Goal: Information Seeking & Learning: Learn about a topic

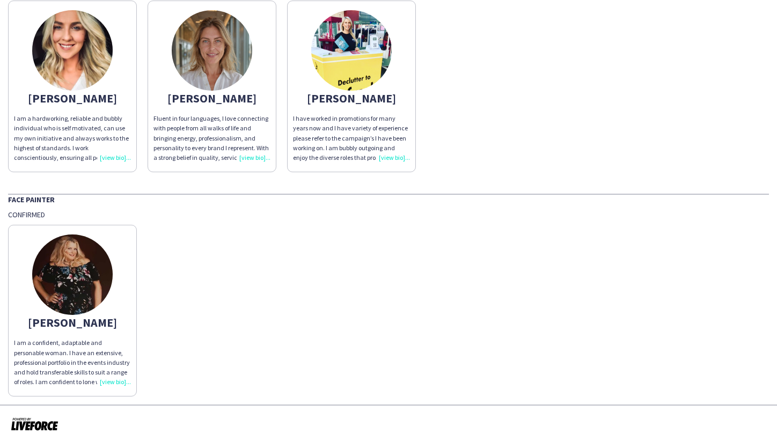
click at [81, 270] on img at bounding box center [72, 274] width 80 height 80
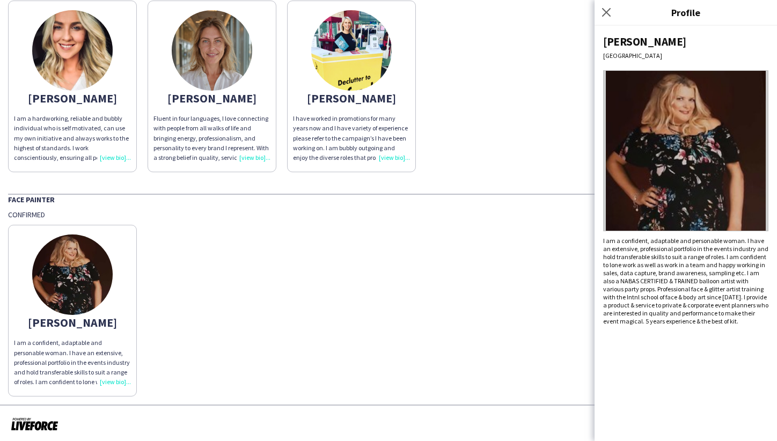
click at [208, 285] on div "[PERSON_NAME] I am a confident, adaptable and personable woman. I have an exten…" at bounding box center [388, 307] width 760 height 177
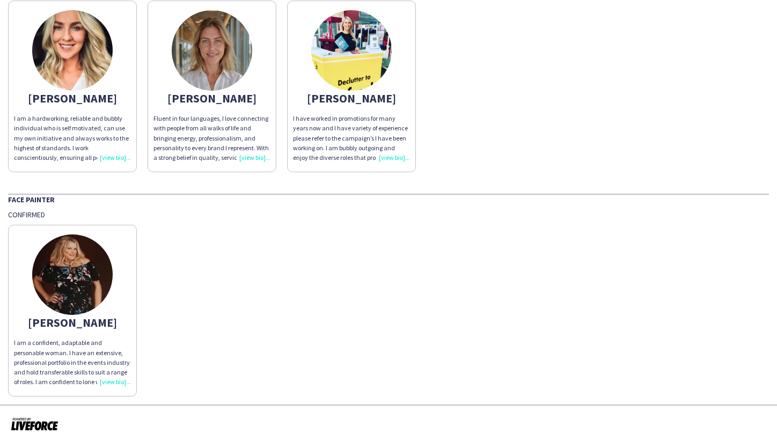
click at [87, 78] on img at bounding box center [72, 50] width 80 height 80
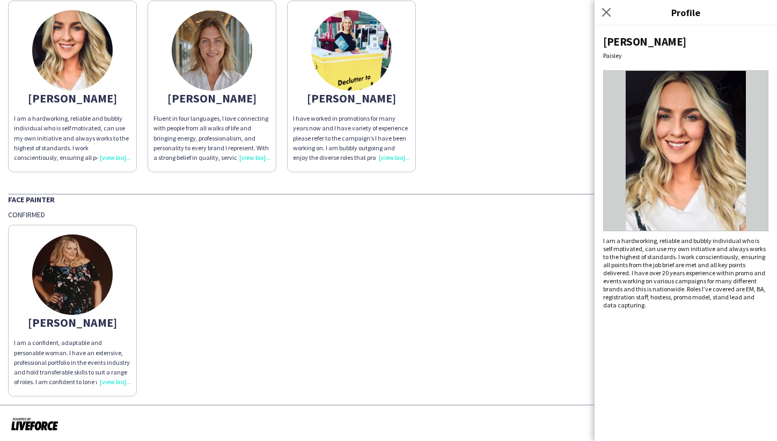
click at [200, 56] on img at bounding box center [212, 50] width 80 height 80
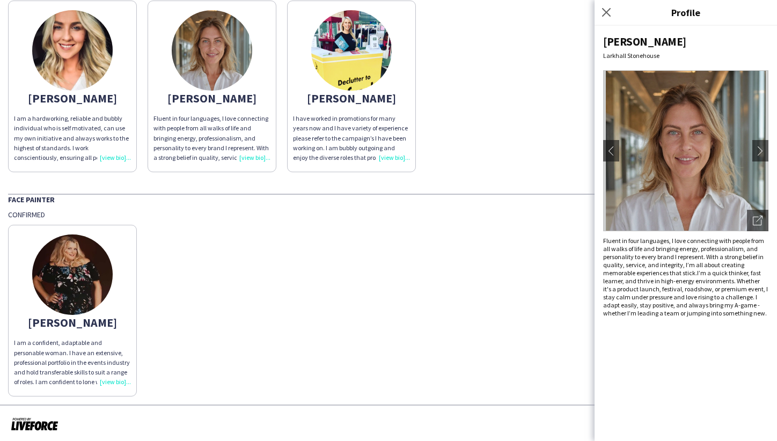
click at [125, 60] on app-share-pages-crew-card "[PERSON_NAME] I am a hardworking, reliable and bubbly individual who is self mo…" at bounding box center [72, 87] width 129 height 172
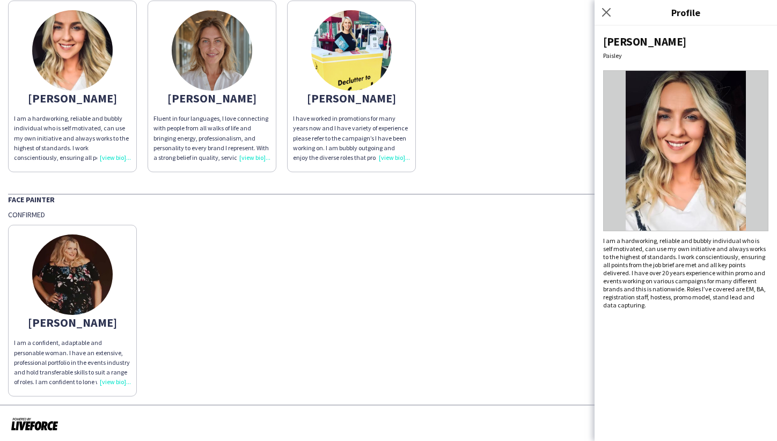
click at [377, 39] on img at bounding box center [351, 50] width 80 height 80
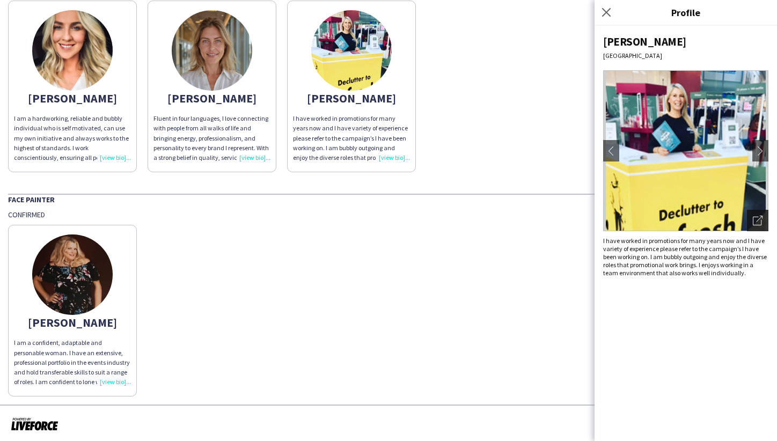
click at [762, 219] on div "Open photos pop-in" at bounding box center [757, 220] width 21 height 21
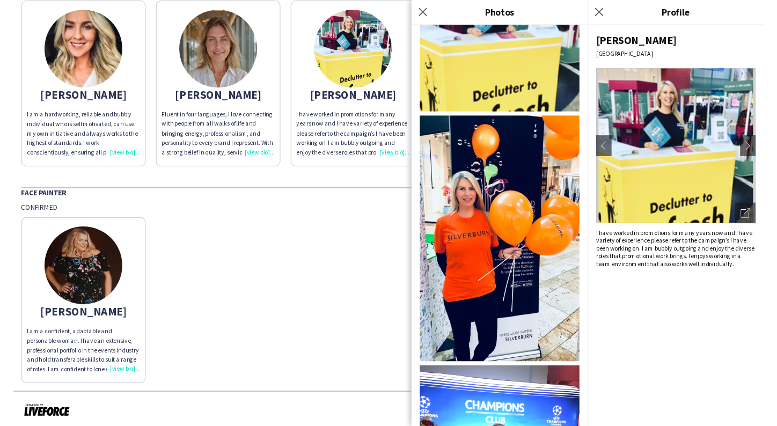
scroll to position [135, 0]
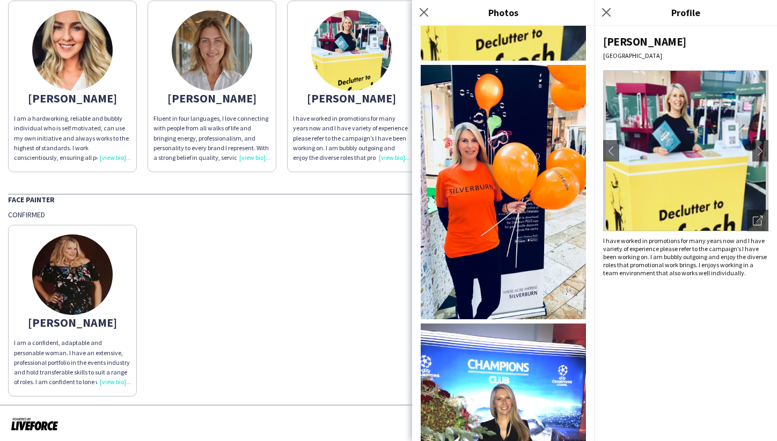
click at [527, 257] on img at bounding box center [502, 192] width 165 height 254
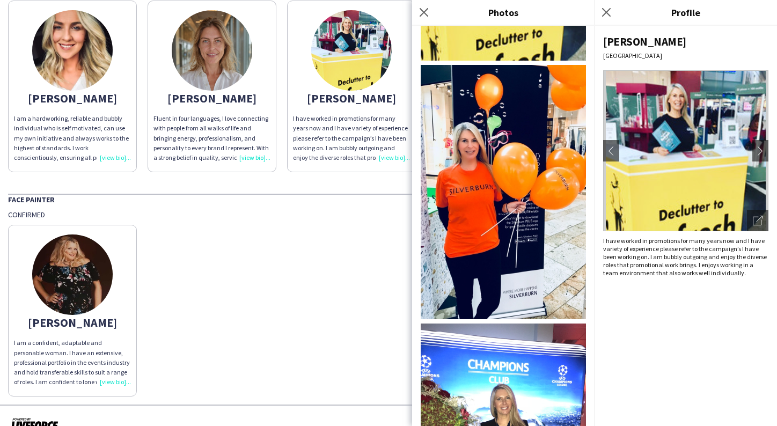
click at [368, 252] on div "[PERSON_NAME] I am a confident, adaptable and personable woman. I have an exten…" at bounding box center [388, 307] width 760 height 177
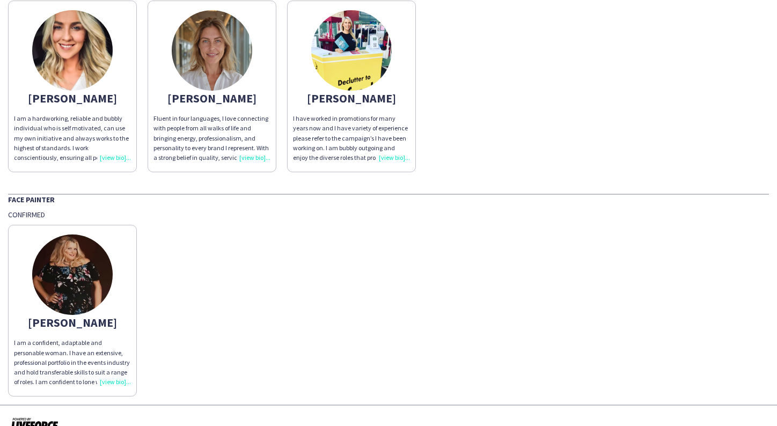
click at [225, 54] on img at bounding box center [212, 50] width 80 height 80
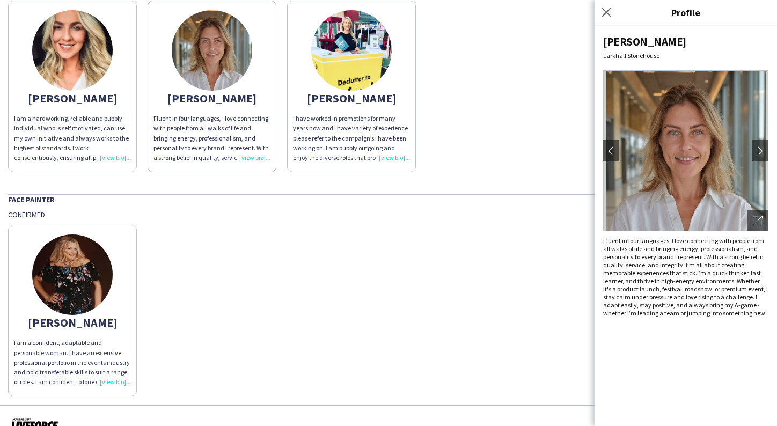
click at [86, 254] on img at bounding box center [72, 274] width 80 height 80
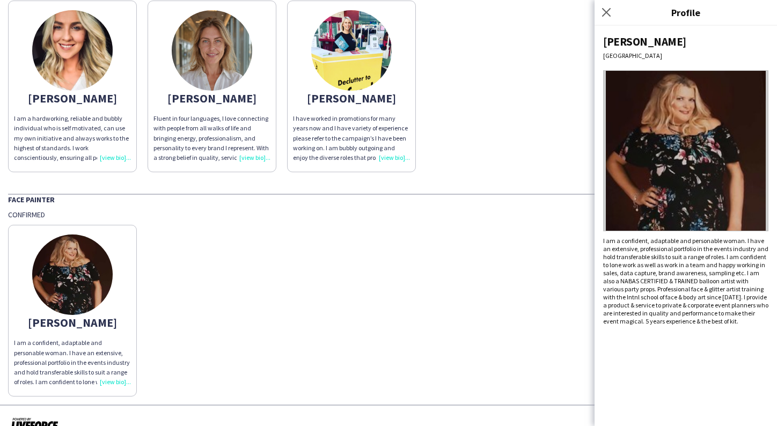
click at [566, 265] on div "[PERSON_NAME] I am a confident, adaptable and personable woman. I have an exten…" at bounding box center [388, 307] width 760 height 177
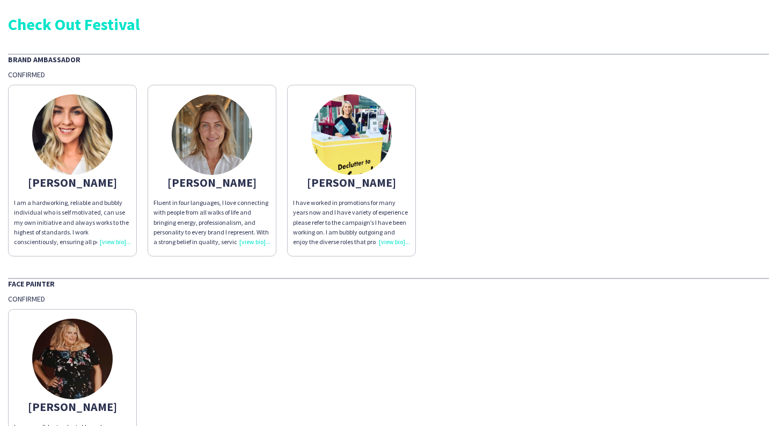
scroll to position [0, 0]
